Goal: Information Seeking & Learning: Check status

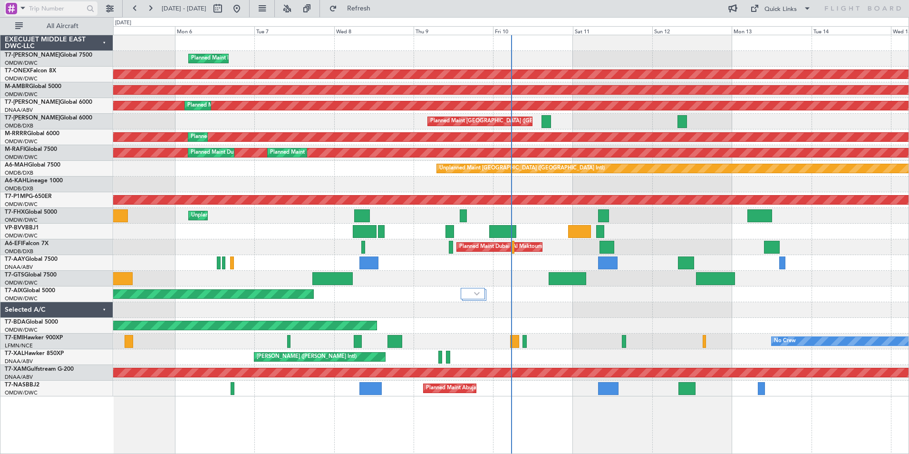
click at [28, 13] on span at bounding box center [22, 8] width 11 height 12
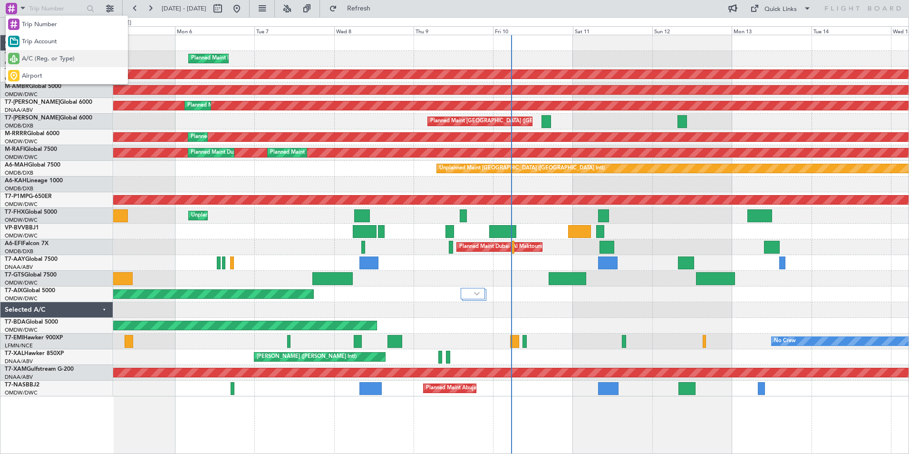
click at [48, 60] on span "A/C (Reg. or Type)" at bounding box center [48, 59] width 53 height 10
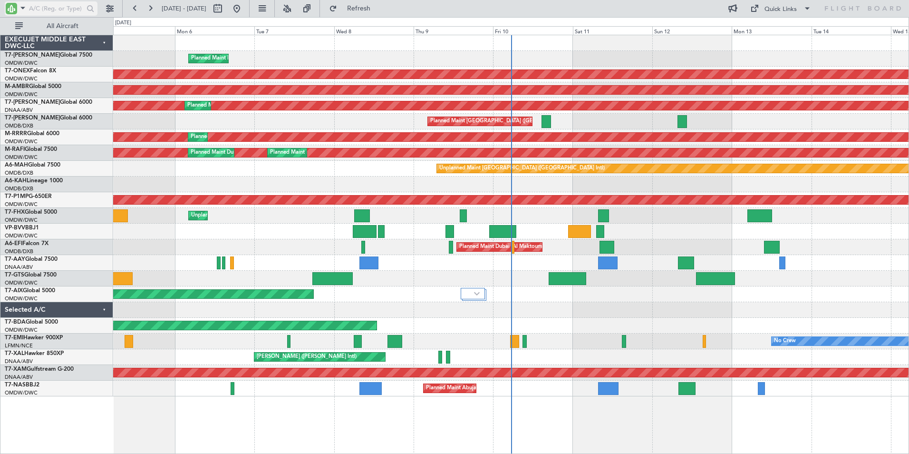
click at [42, 11] on input "text" at bounding box center [56, 8] width 55 height 14
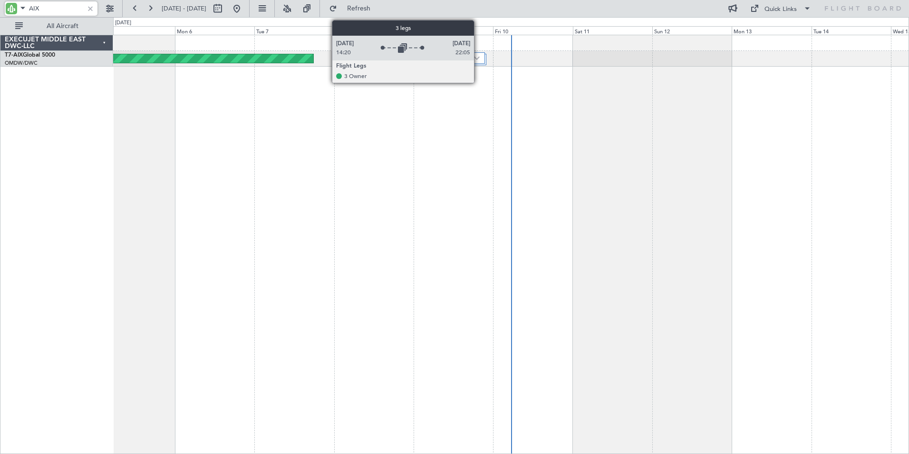
click at [478, 60] on div at bounding box center [473, 57] width 25 height 11
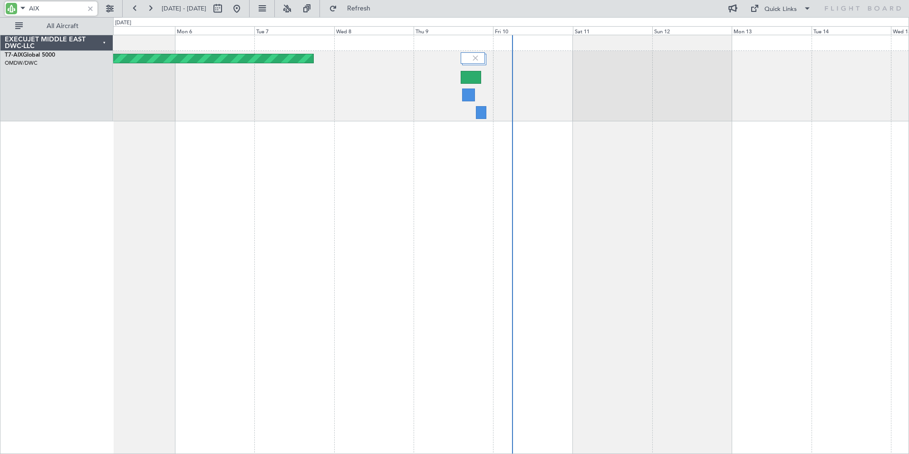
drag, startPoint x: 52, startPoint y: 11, endPoint x: -46, endPoint y: 17, distance: 98.1
click at [0, 17] on html "AIX [DATE] - [DATE] Refresh Quick Links All Aircraft Planned Maint [GEOGRAPHIC_…" at bounding box center [454, 227] width 909 height 454
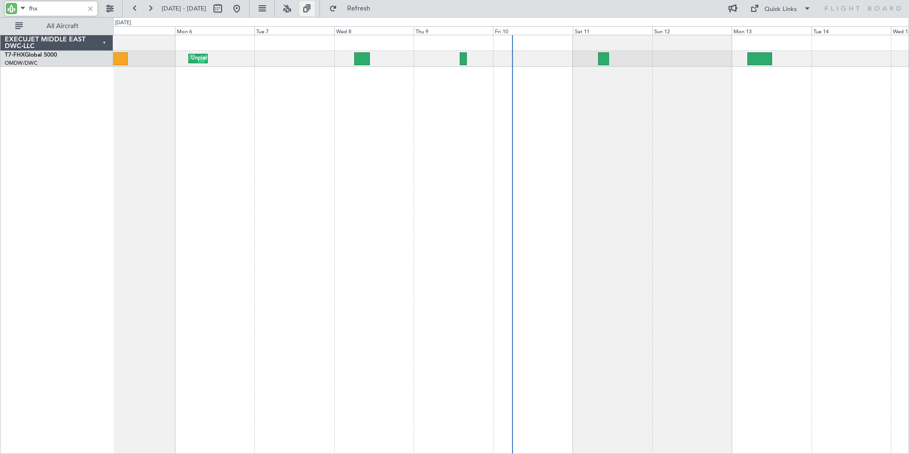
type input "fhx"
click at [91, 9] on div at bounding box center [90, 8] width 10 height 10
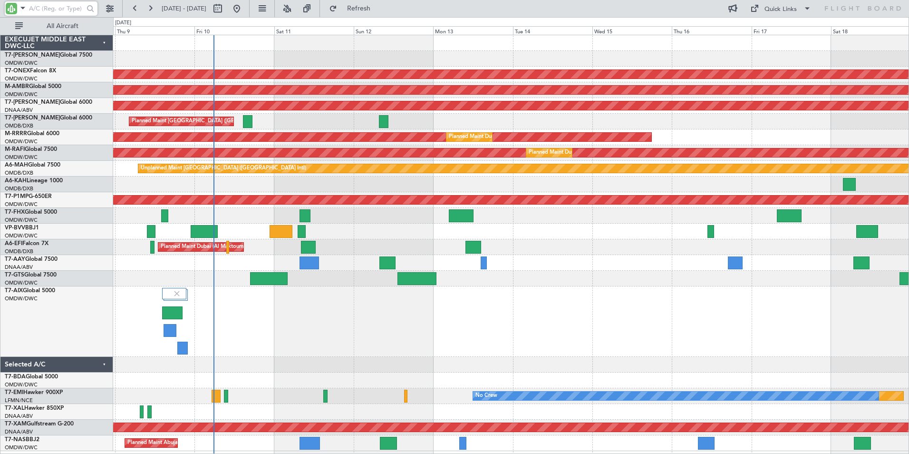
click at [318, 339] on div "Planned Maint Dubai (Al Maktoum Intl)" at bounding box center [511, 321] width 796 height 70
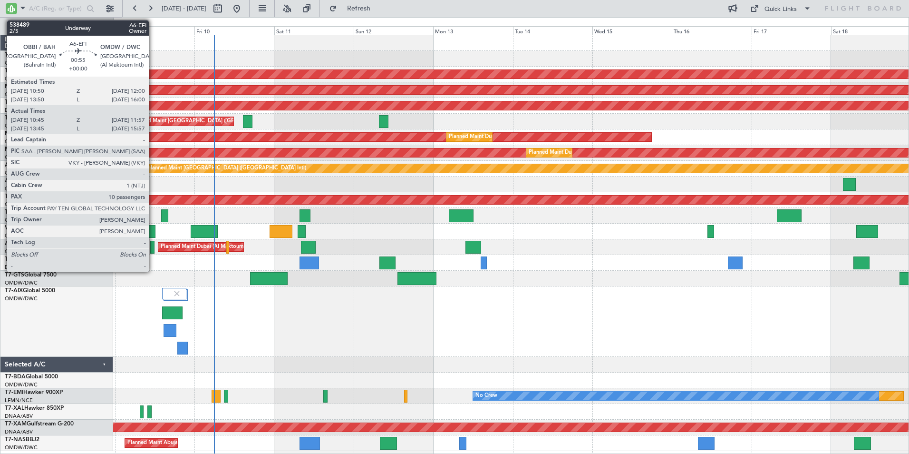
click at [153, 249] on div at bounding box center [152, 247] width 4 height 13
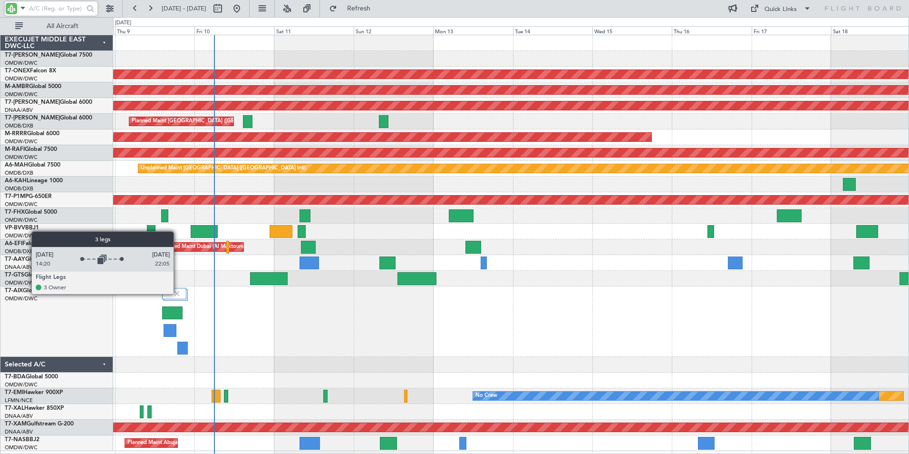
click at [178, 293] on img at bounding box center [177, 293] width 9 height 9
